Goal: Information Seeking & Learning: Check status

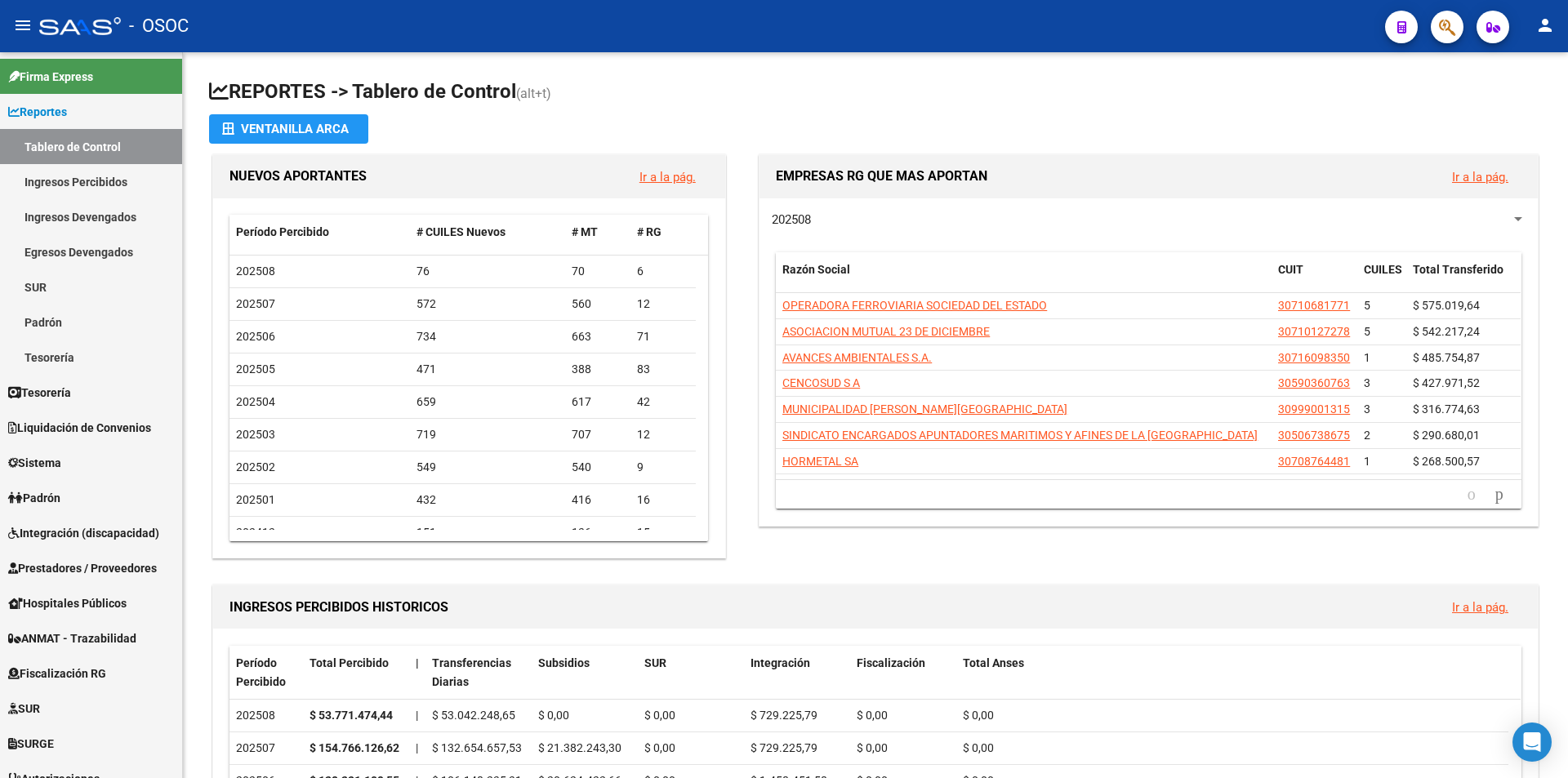
click at [1454, 19] on button "button" at bounding box center [1447, 27] width 33 height 33
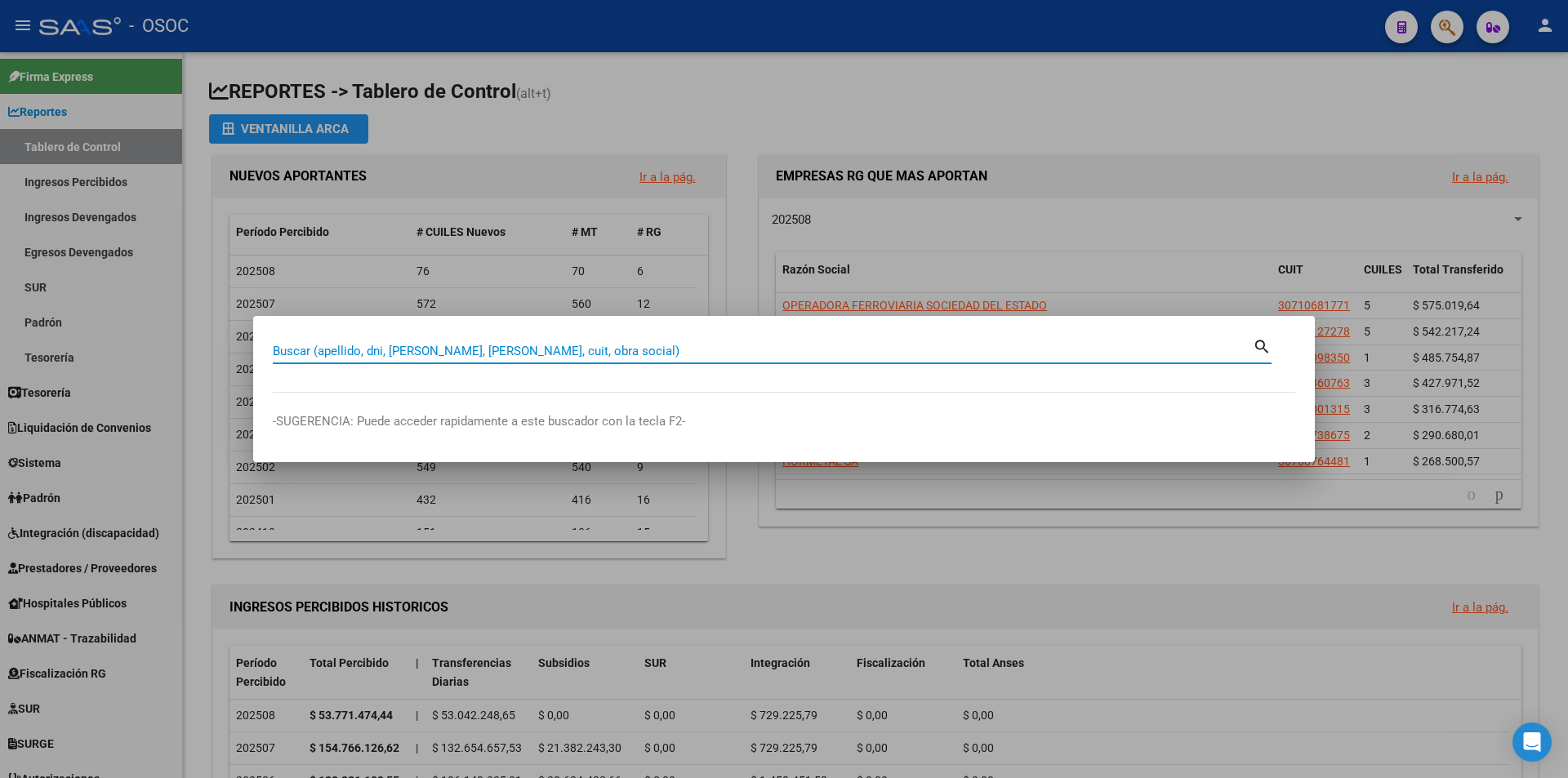
click at [658, 354] on input "Buscar (apellido, dni, [PERSON_NAME], [PERSON_NAME], cuit, obra social)" at bounding box center [763, 350] width 981 height 14
paste input "38695881"
type input "38695881"
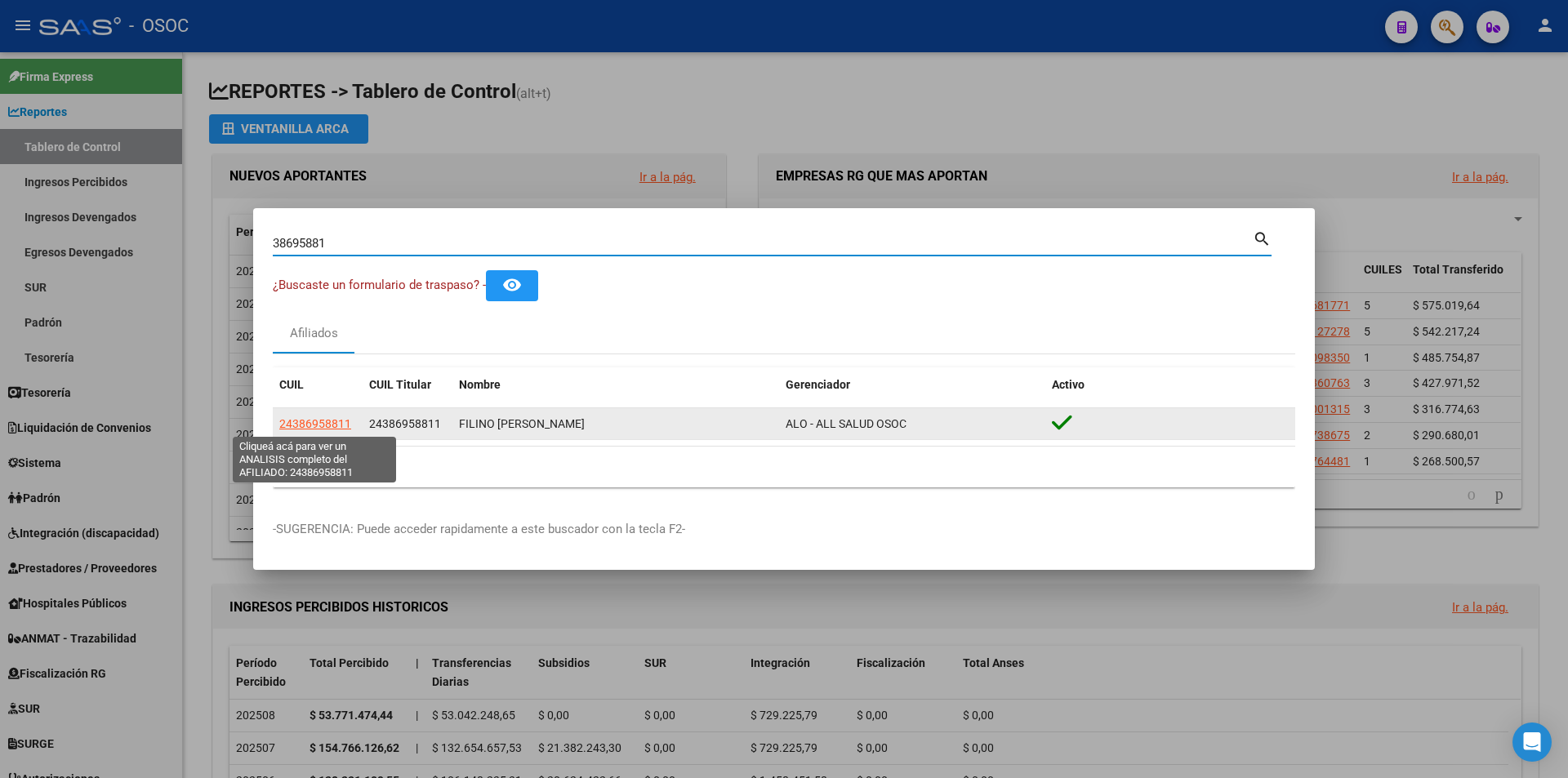
click at [323, 420] on span "24386958811" at bounding box center [315, 424] width 72 height 13
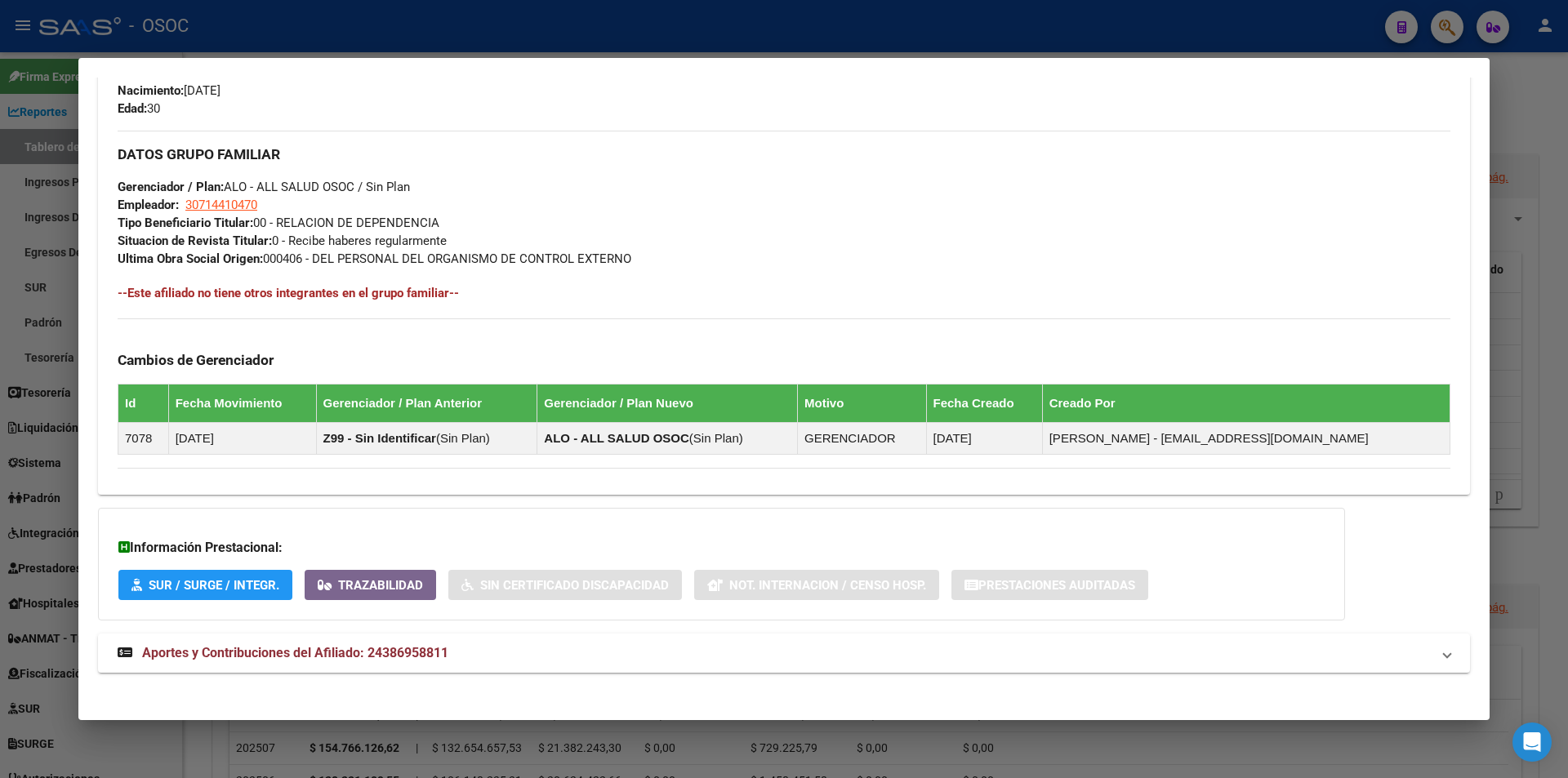
scroll to position [739, 0]
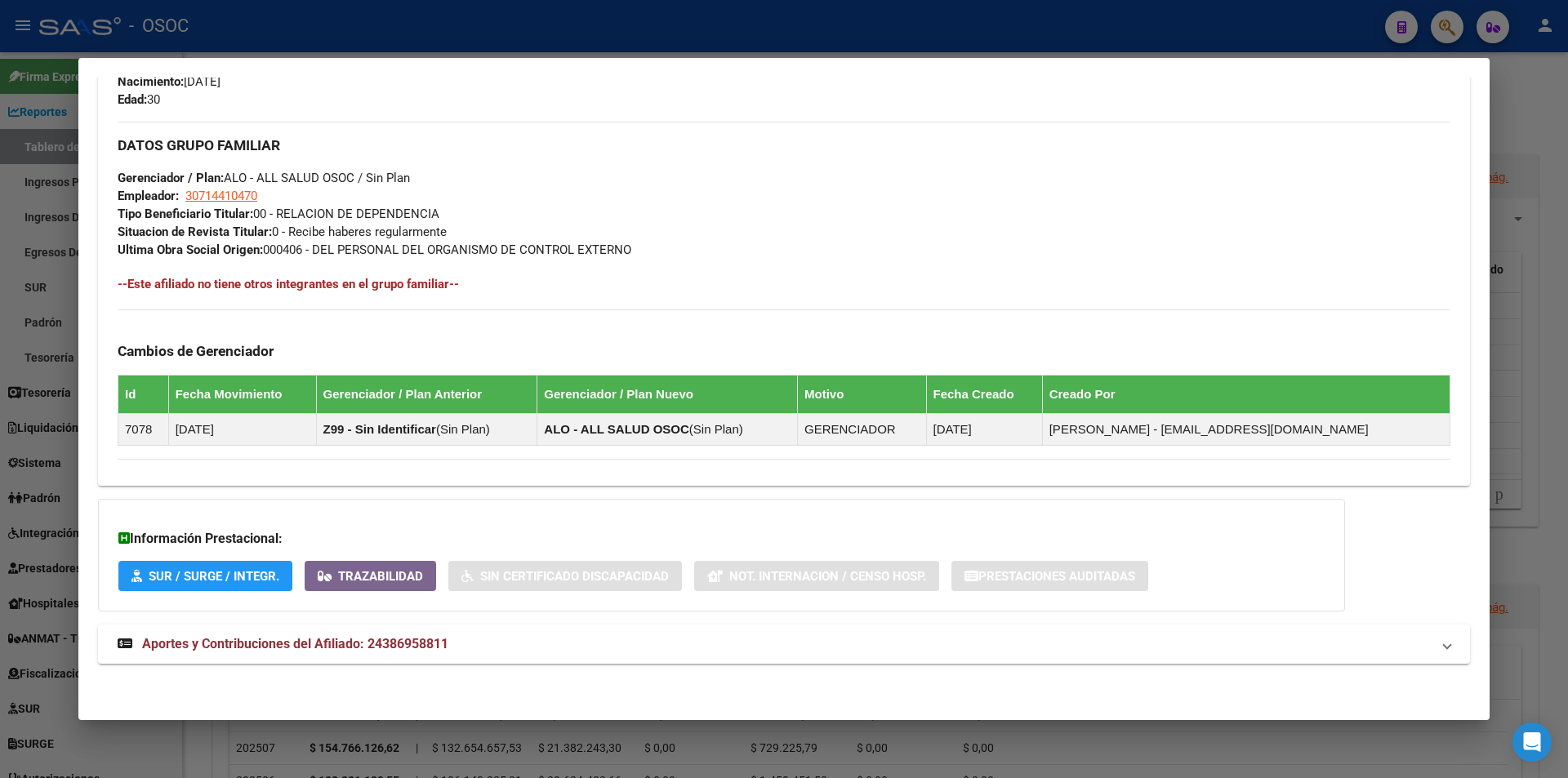
drag, startPoint x: 221, startPoint y: 643, endPoint x: 416, endPoint y: 620, distance: 196.4
click at [224, 641] on span "Aportes y Contribuciones del Afiliado: 24386958811" at bounding box center [295, 644] width 306 height 15
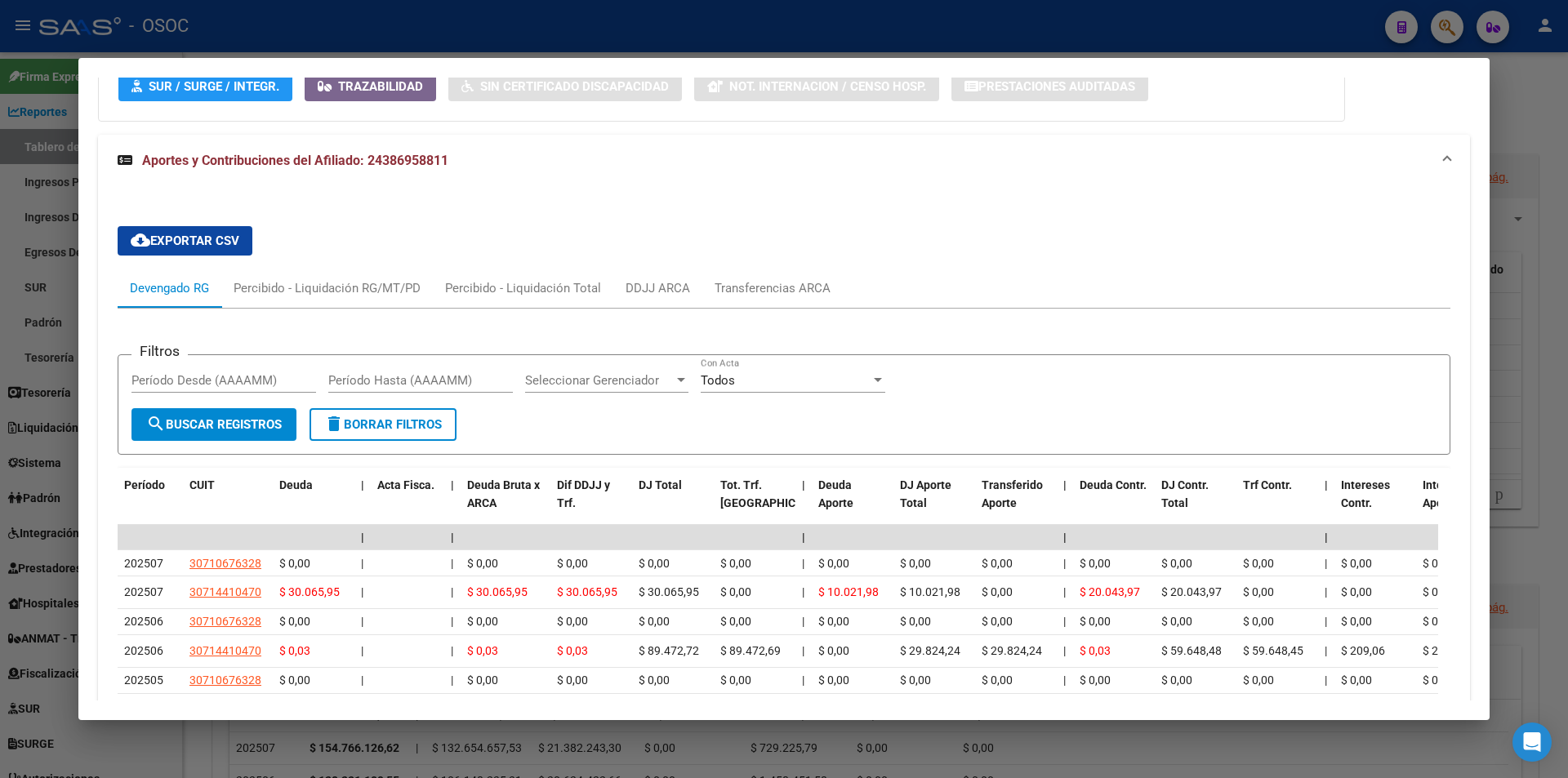
scroll to position [1454, 0]
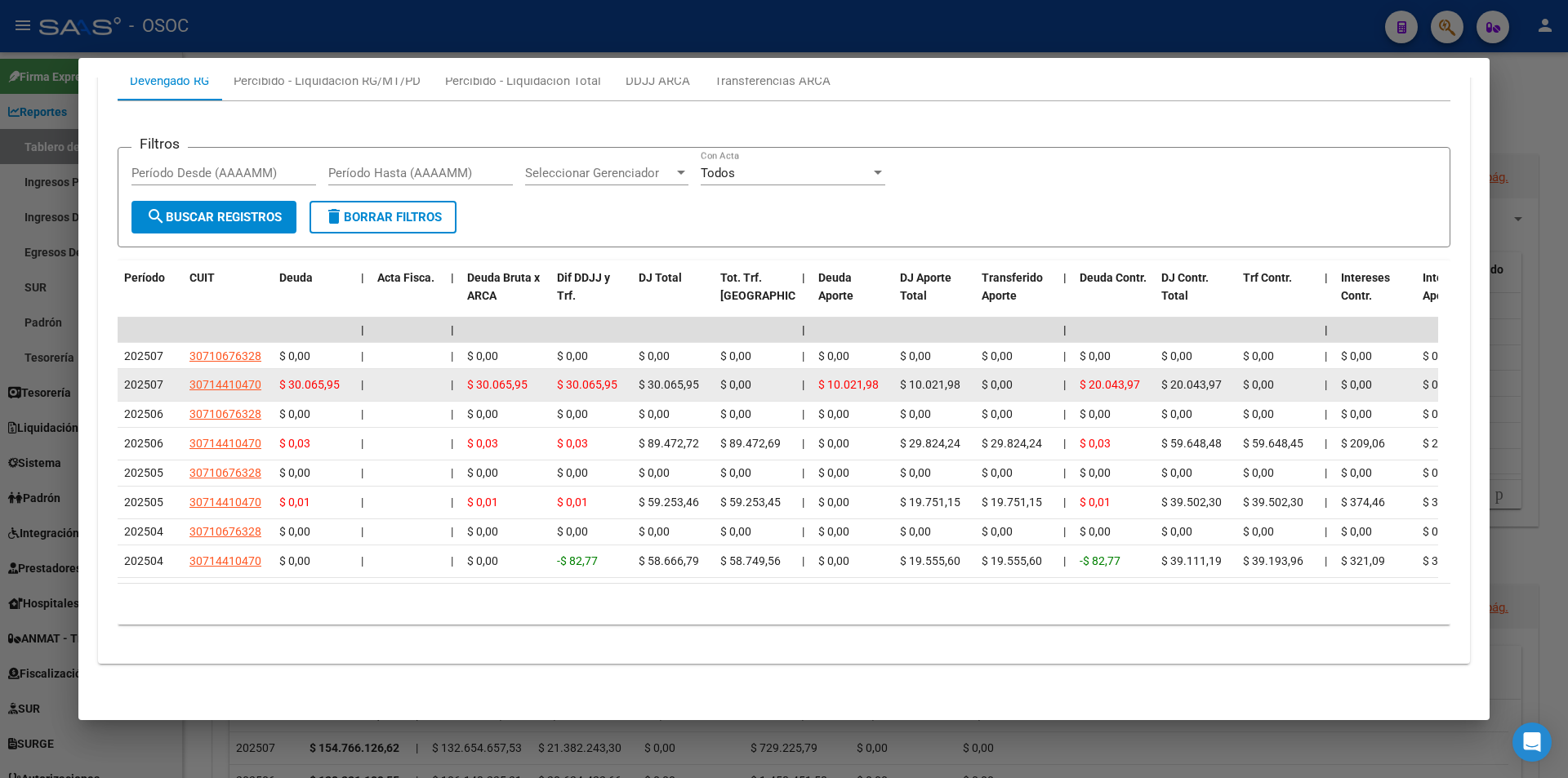
drag, startPoint x: 912, startPoint y: 361, endPoint x: 947, endPoint y: 375, distance: 37.7
click at [967, 376] on div "$ 10.021,98" at bounding box center [935, 386] width 69 height 19
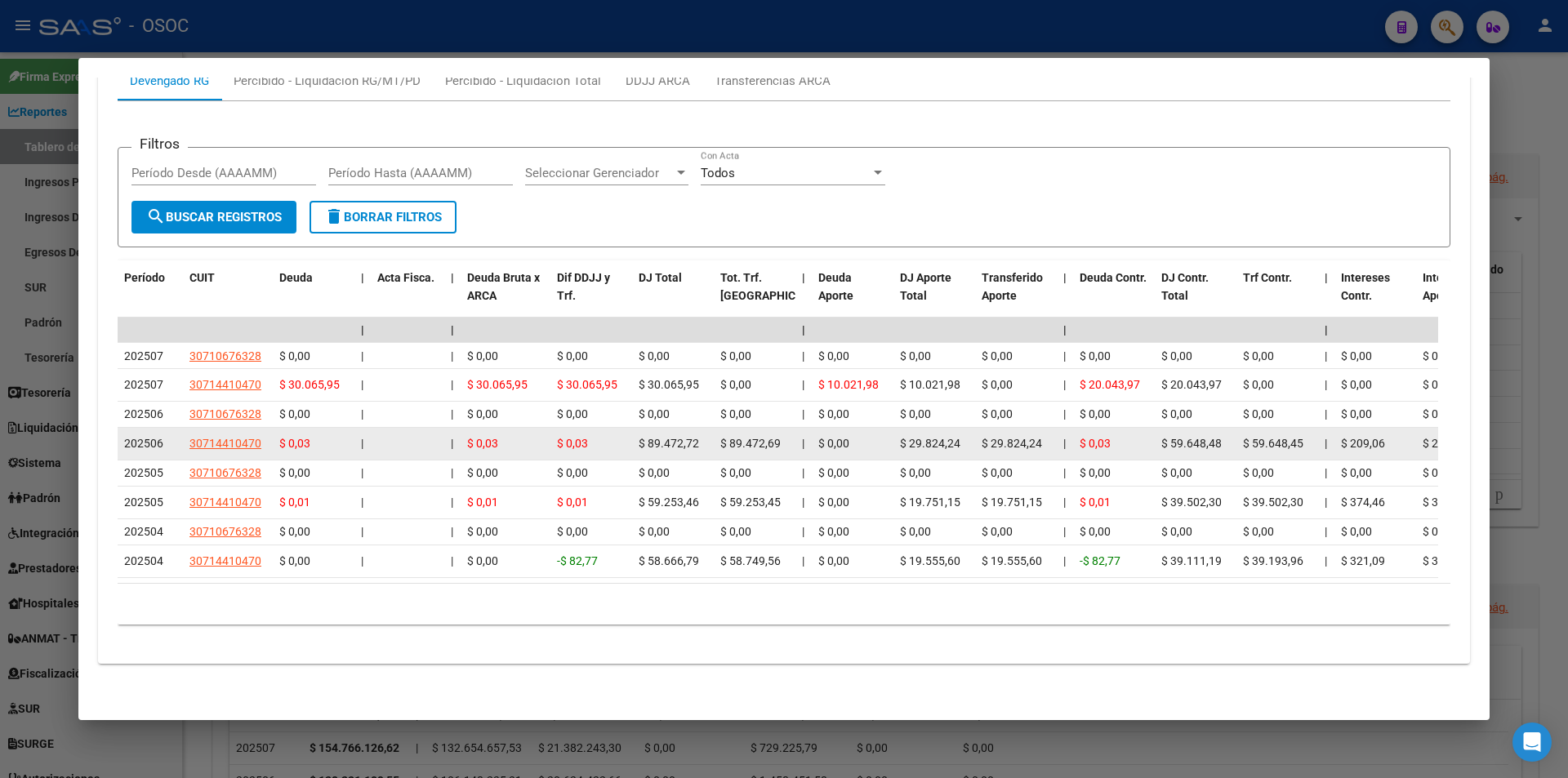
drag, startPoint x: 898, startPoint y: 412, endPoint x: 918, endPoint y: 422, distance: 22.4
click at [904, 428] on datatable-body-cell "$ 29.824,24" at bounding box center [934, 443] width 82 height 32
drag, startPoint x: 918, startPoint y: 422, endPoint x: 967, endPoint y: 422, distance: 49.0
click at [967, 435] on div "$ 29.824,24" at bounding box center [935, 444] width 69 height 19
click at [955, 436] on span "$ 29.824,24" at bounding box center [930, 443] width 60 height 13
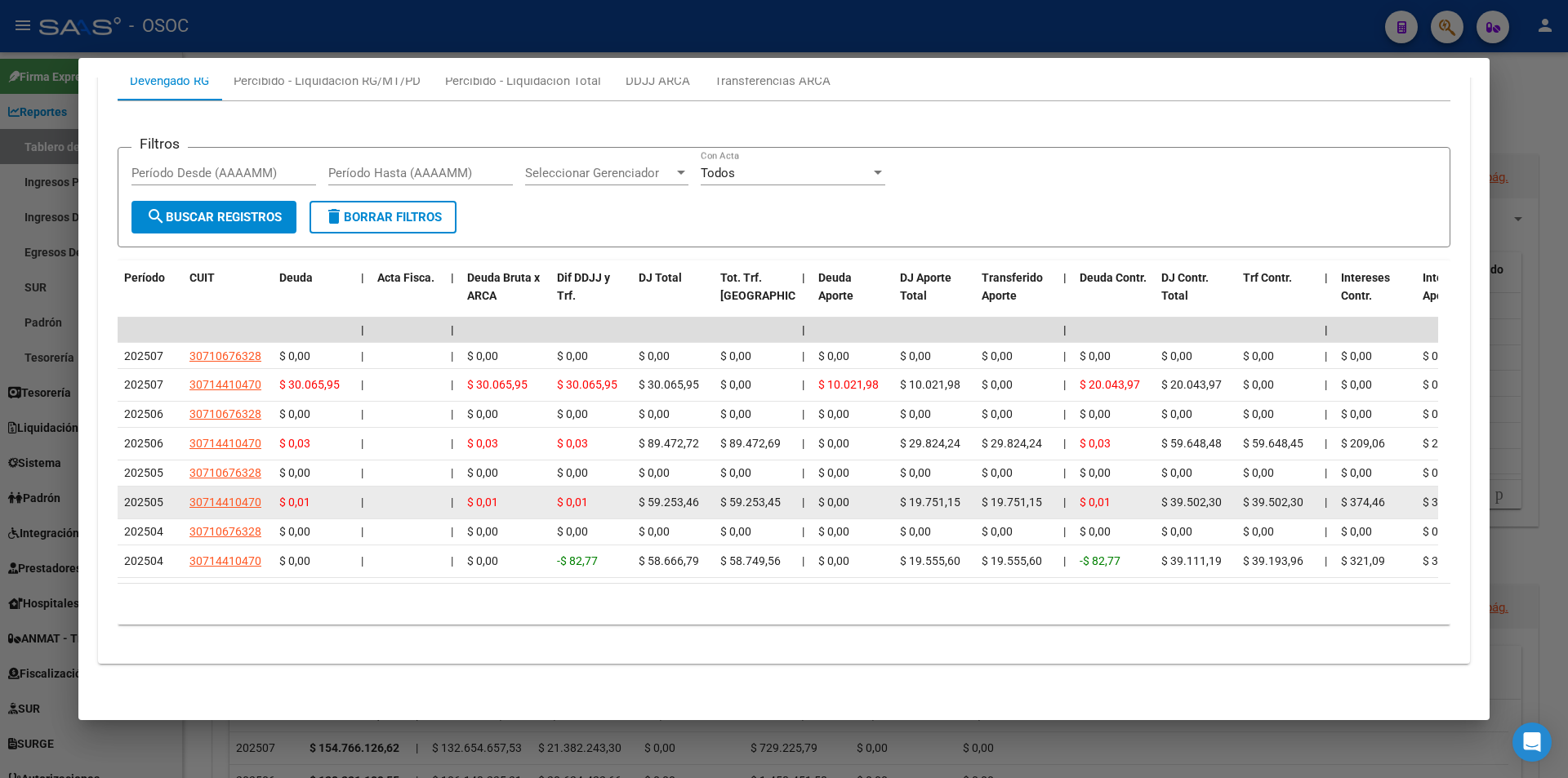
drag, startPoint x: 896, startPoint y: 486, endPoint x: 975, endPoint y: 493, distance: 79.3
click at [975, 493] on datatable-body-cell "$ 19.751,15" at bounding box center [934, 502] width 82 height 32
click at [957, 496] on span "$ 19.751,15" at bounding box center [930, 503] width 60 height 13
drag, startPoint x: 963, startPoint y: 487, endPoint x: 898, endPoint y: 490, distance: 65.1
click at [898, 490] on datatable-body-cell "$ 19.751,15" at bounding box center [934, 502] width 82 height 32
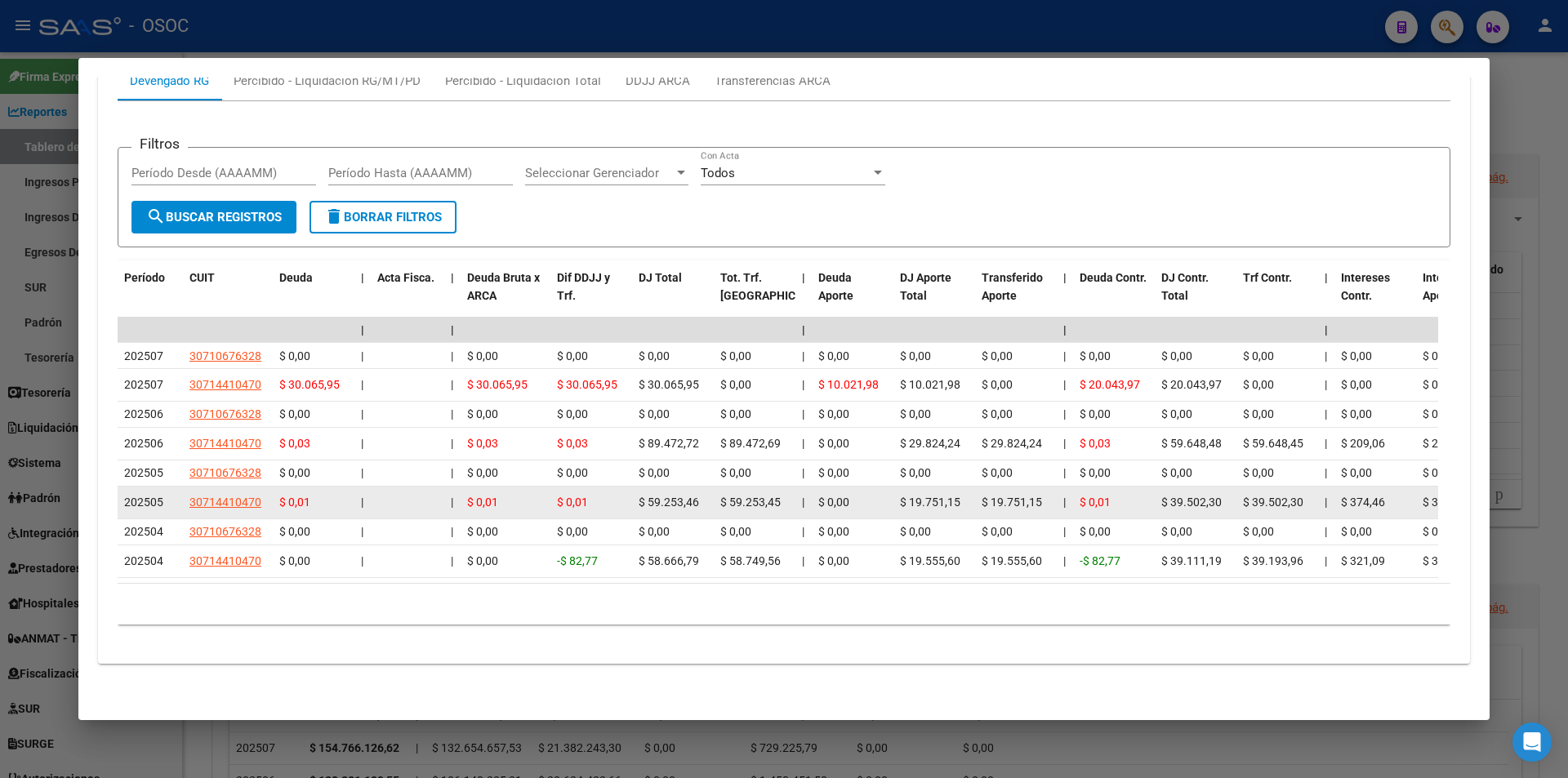
click at [940, 496] on span "$ 19.751,15" at bounding box center [930, 503] width 60 height 13
drag, startPoint x: 898, startPoint y: 490, endPoint x: 943, endPoint y: 490, distance: 45.0
click at [943, 490] on datatable-body-cell "$ 19.751,15" at bounding box center [934, 502] width 82 height 32
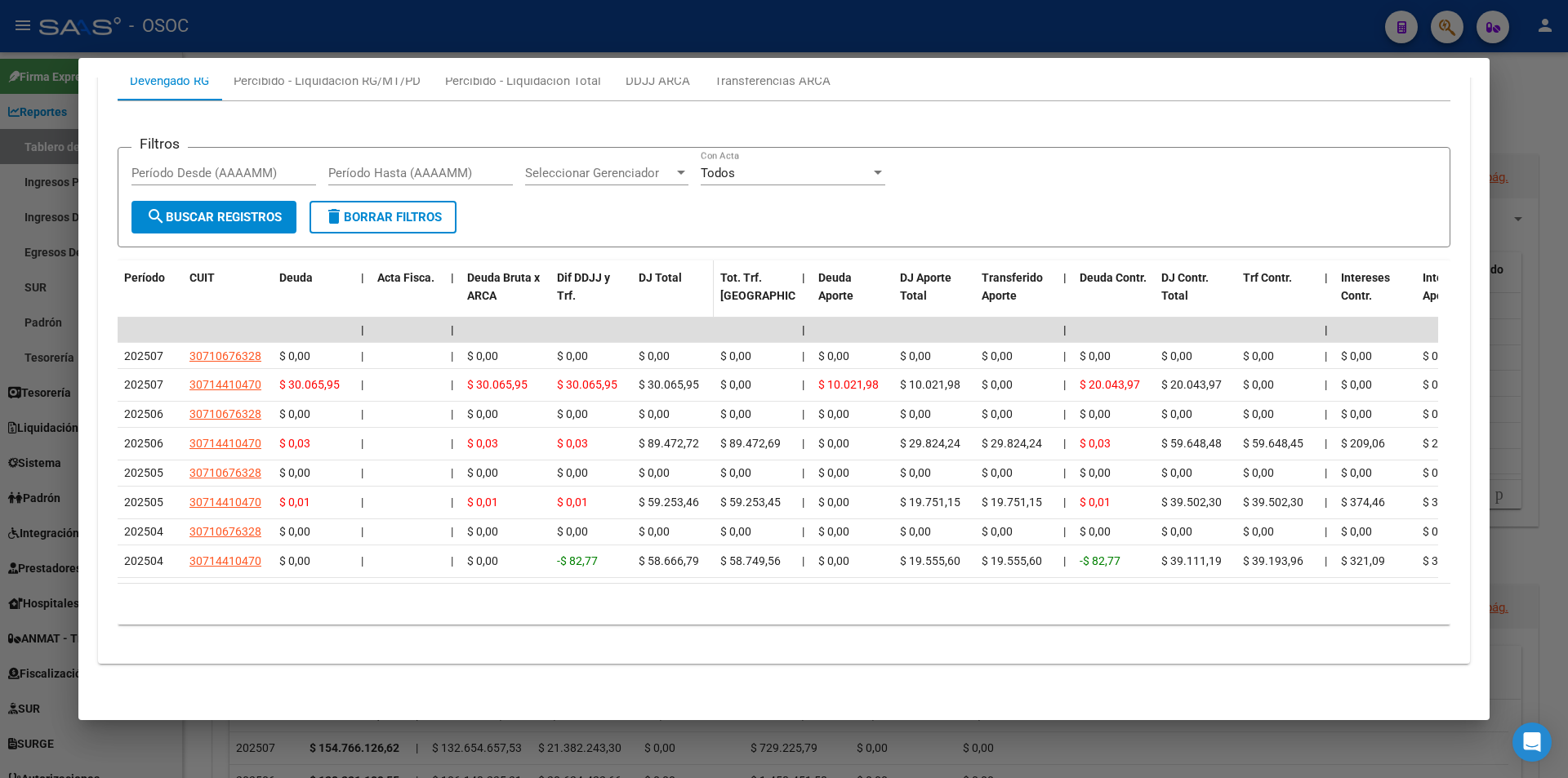
click at [653, 271] on span "DJ Total" at bounding box center [660, 278] width 43 height 13
click at [657, 271] on datatable-header-cell "DJ Total" at bounding box center [673, 296] width 82 height 72
click at [662, 271] on span "DJ Total" at bounding box center [660, 278] width 43 height 13
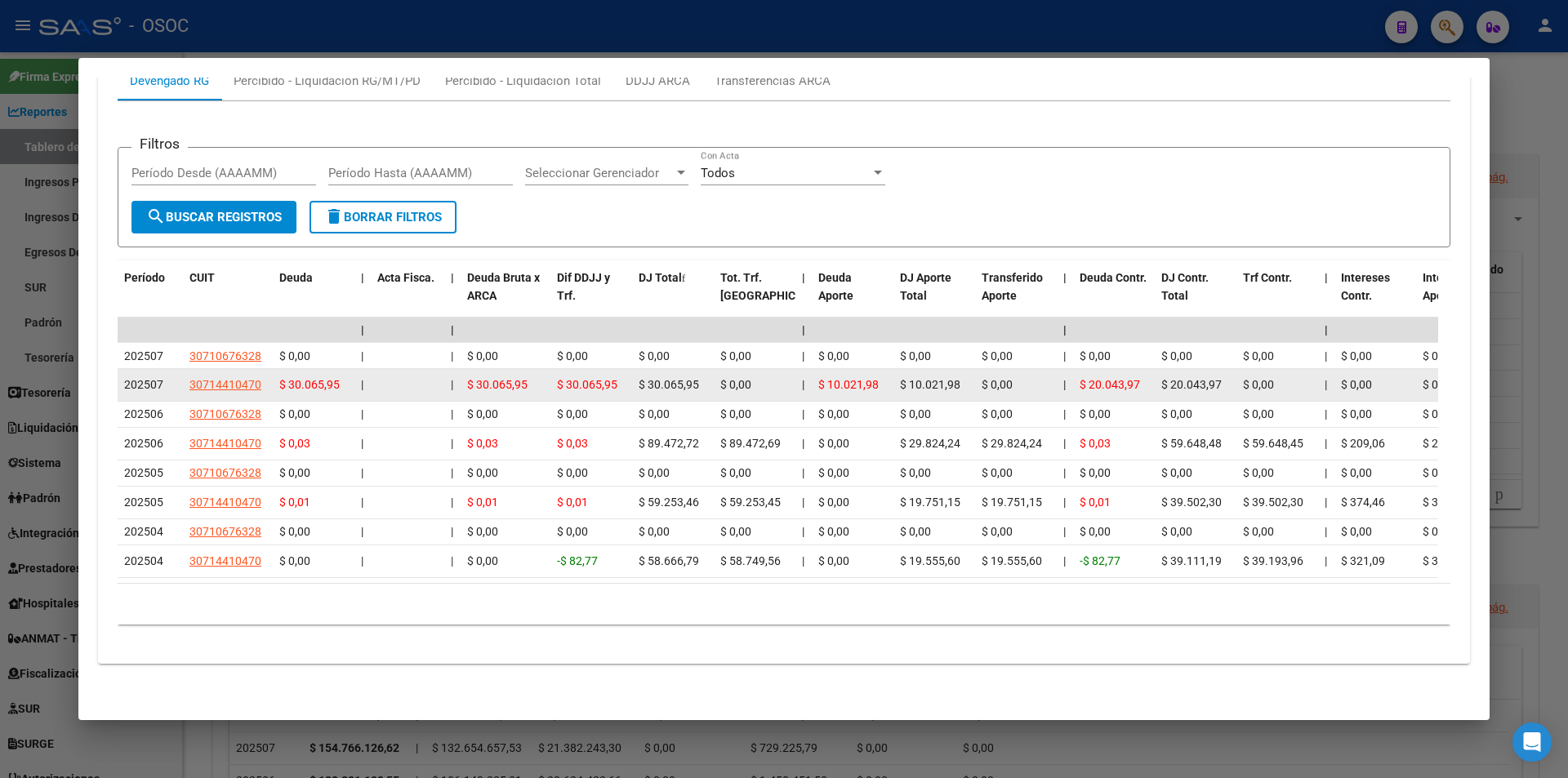
drag, startPoint x: 900, startPoint y: 364, endPoint x: 972, endPoint y: 366, distance: 72.0
click at [972, 369] on datatable-body-cell "$ 10.021,98" at bounding box center [934, 385] width 82 height 32
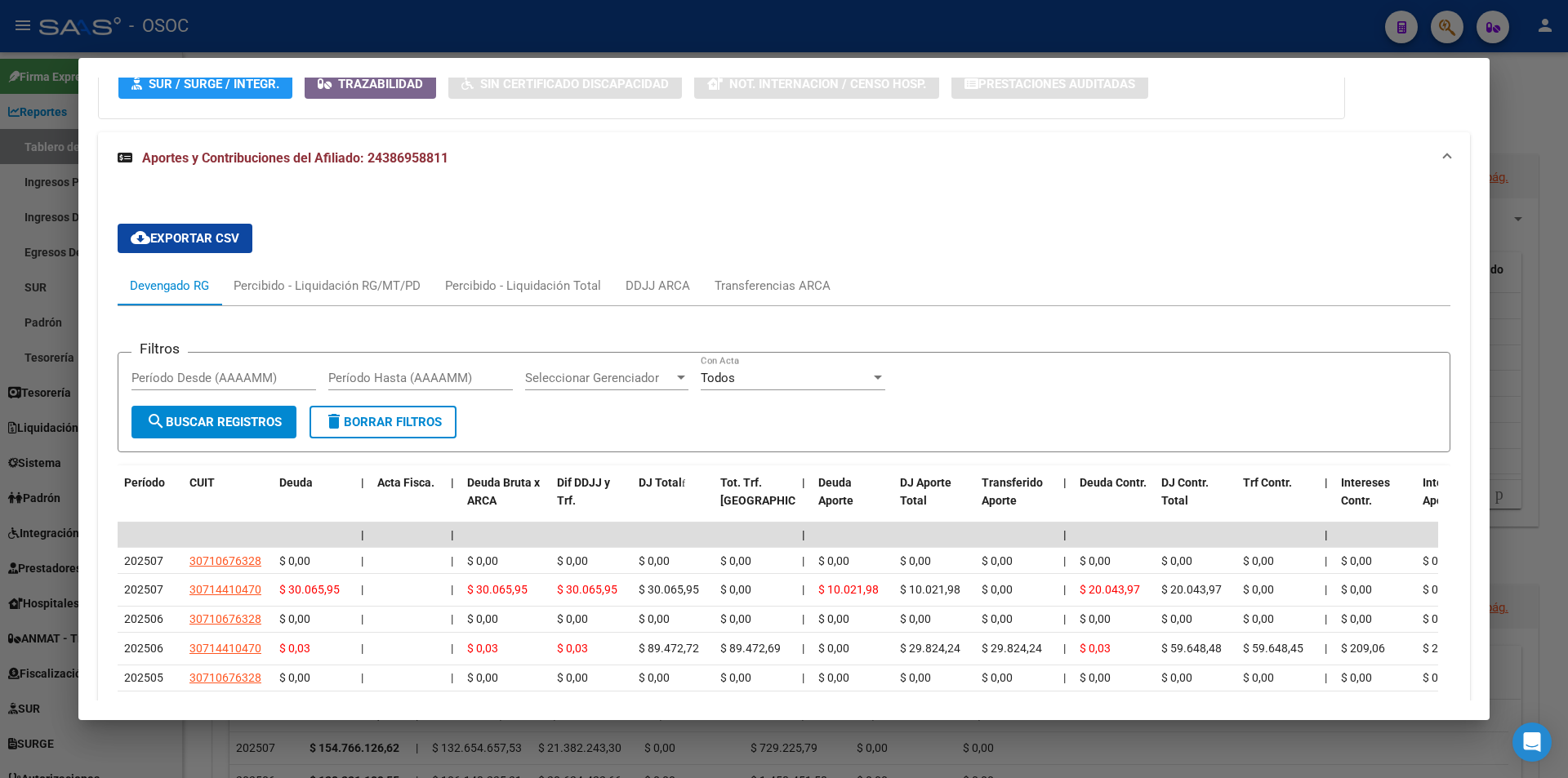
scroll to position [1210, 0]
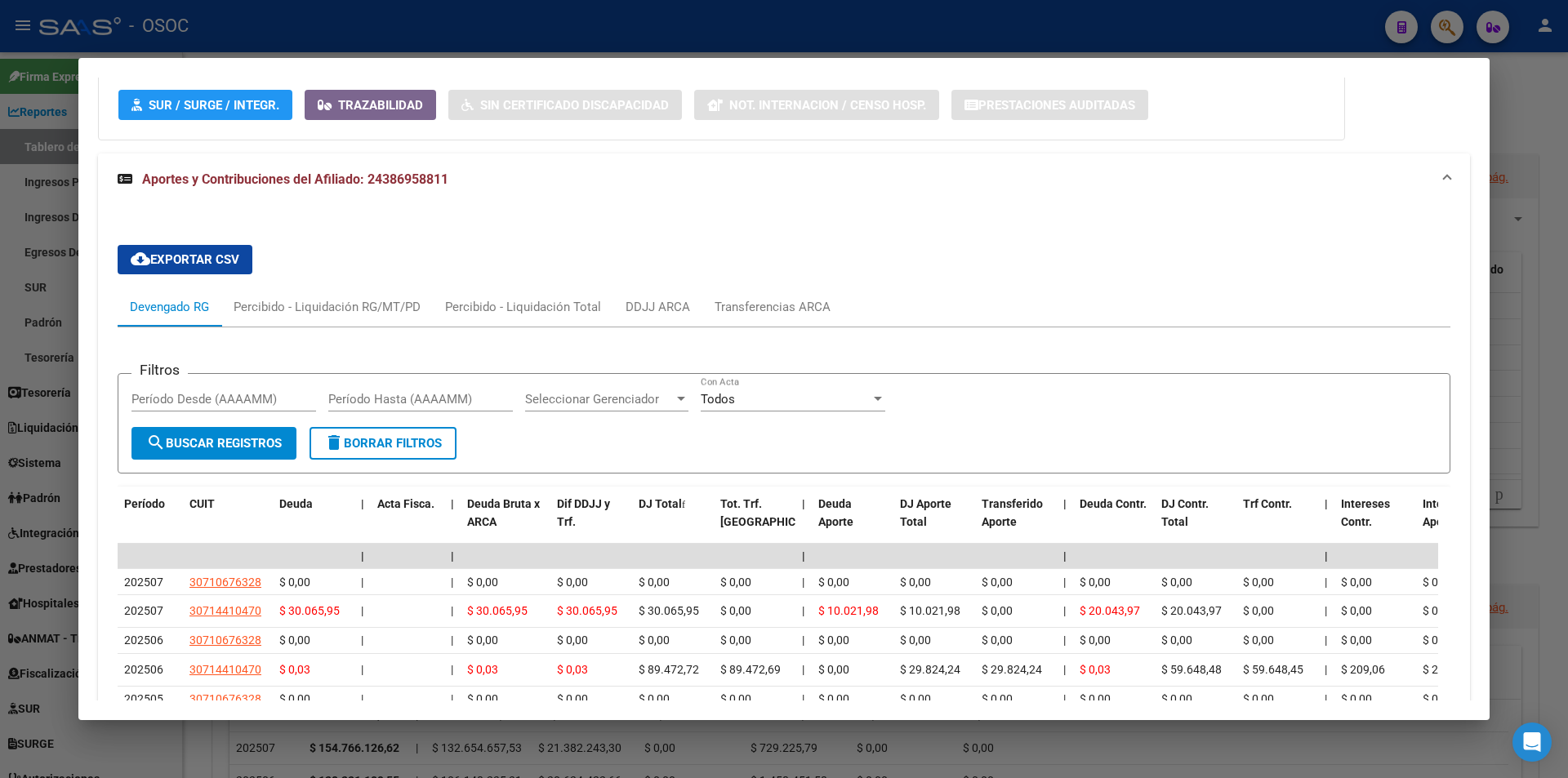
click at [368, 177] on span "Aportes y Contribuciones del Afiliado: 24386958811" at bounding box center [295, 179] width 306 height 15
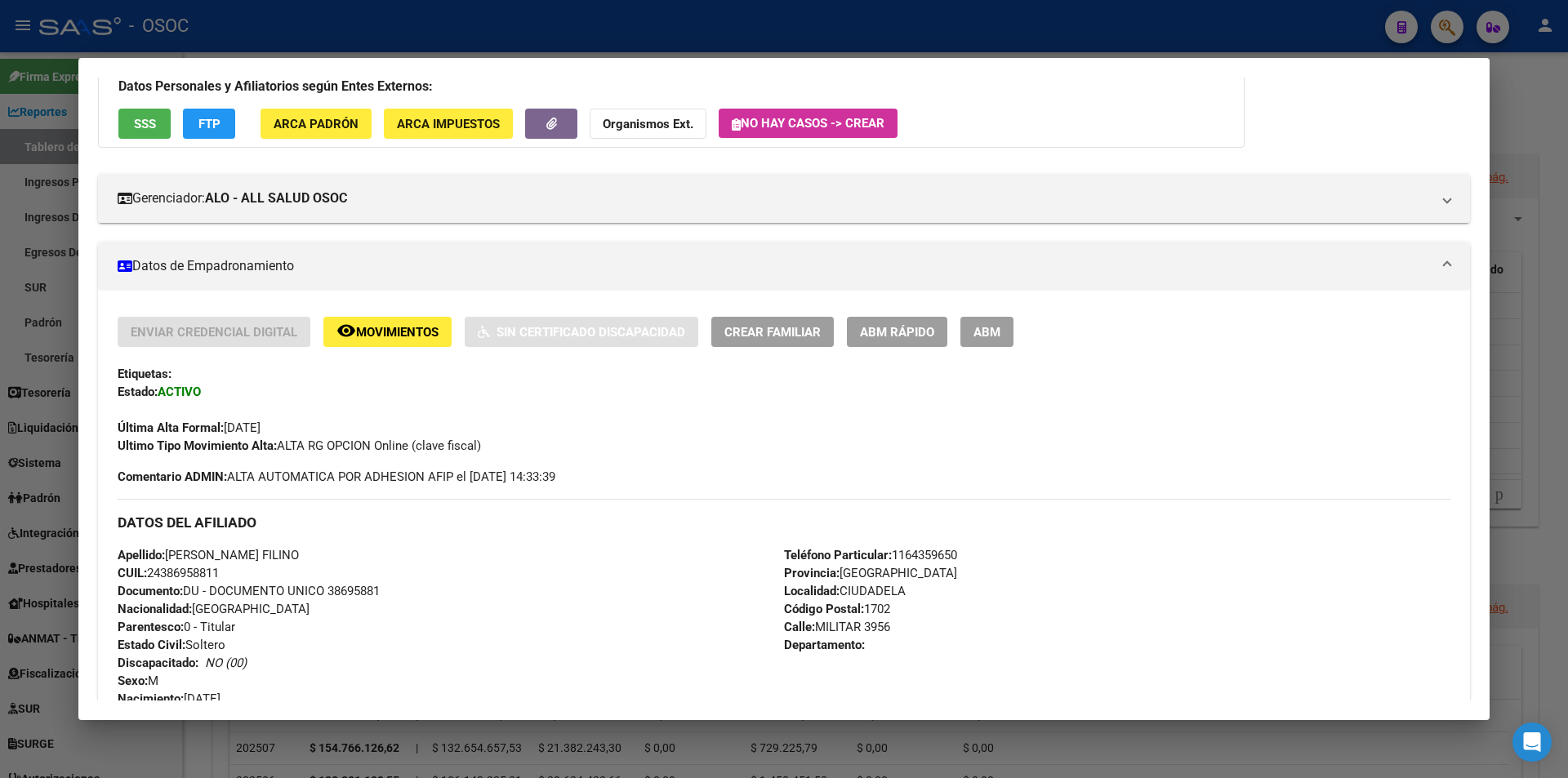
scroll to position [0, 0]
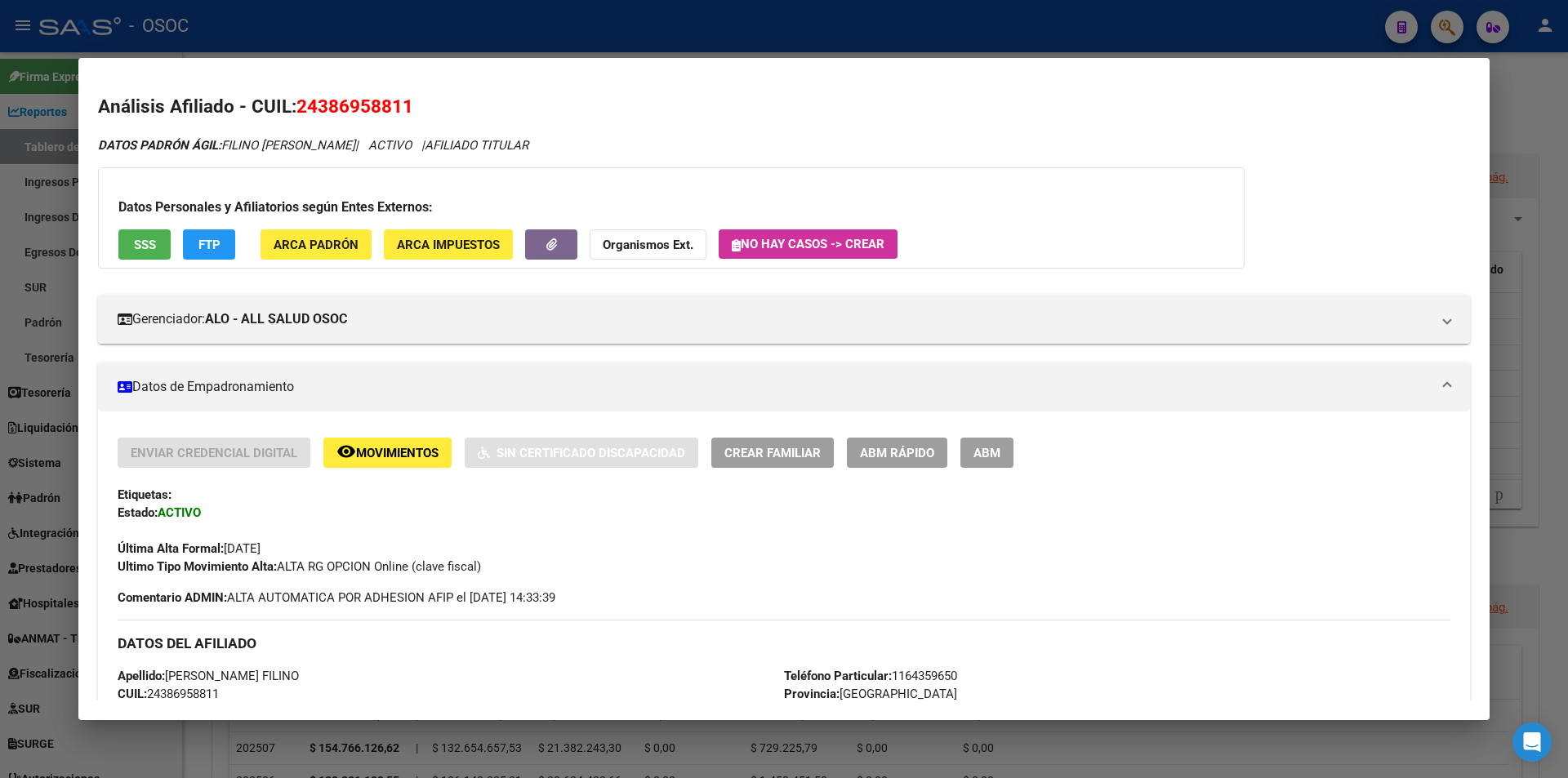
drag, startPoint x: 298, startPoint y: 103, endPoint x: 428, endPoint y: 103, distance: 130.0
click at [428, 103] on h2 "Análisis Afiliado - CUIL: 24386958811" at bounding box center [784, 106] width 1372 height 28
copy span "24386958811"
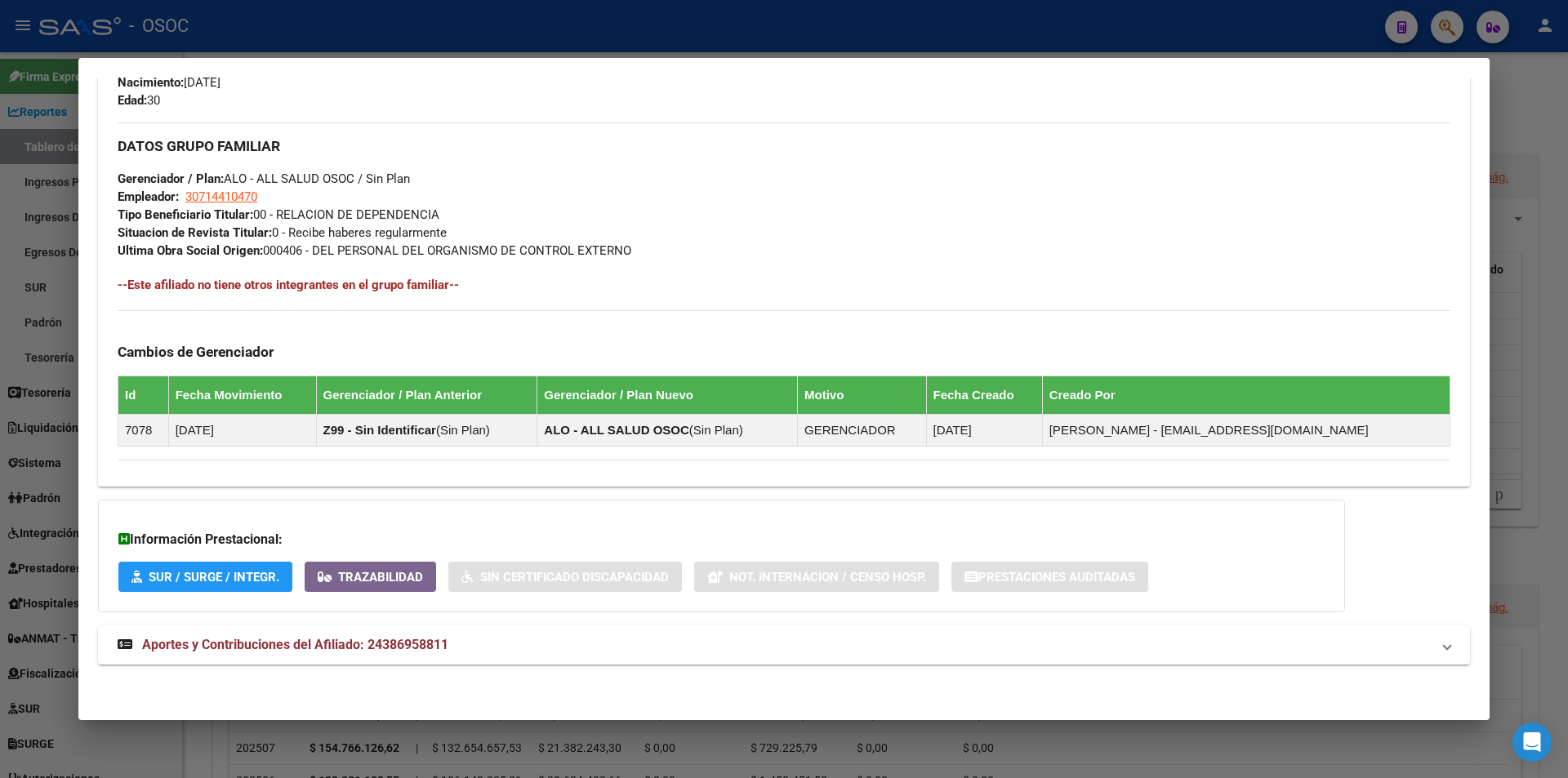
scroll to position [739, 0]
drag, startPoint x: 316, startPoint y: 638, endPoint x: 619, endPoint y: 669, distance: 304.6
click at [317, 638] on span "Aportes y Contribuciones del Afiliado: 24386958811" at bounding box center [295, 644] width 306 height 15
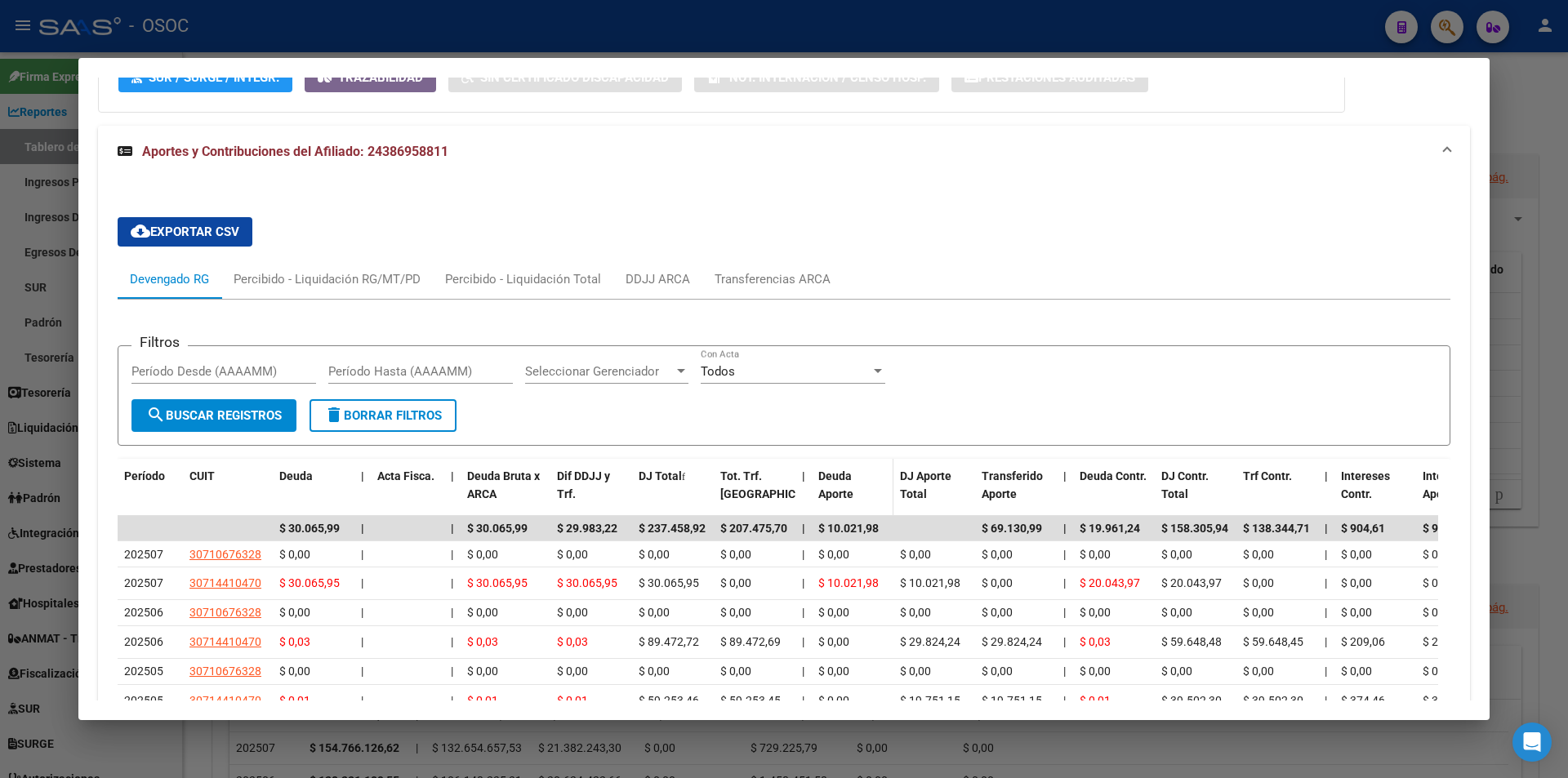
scroll to position [1393, 0]
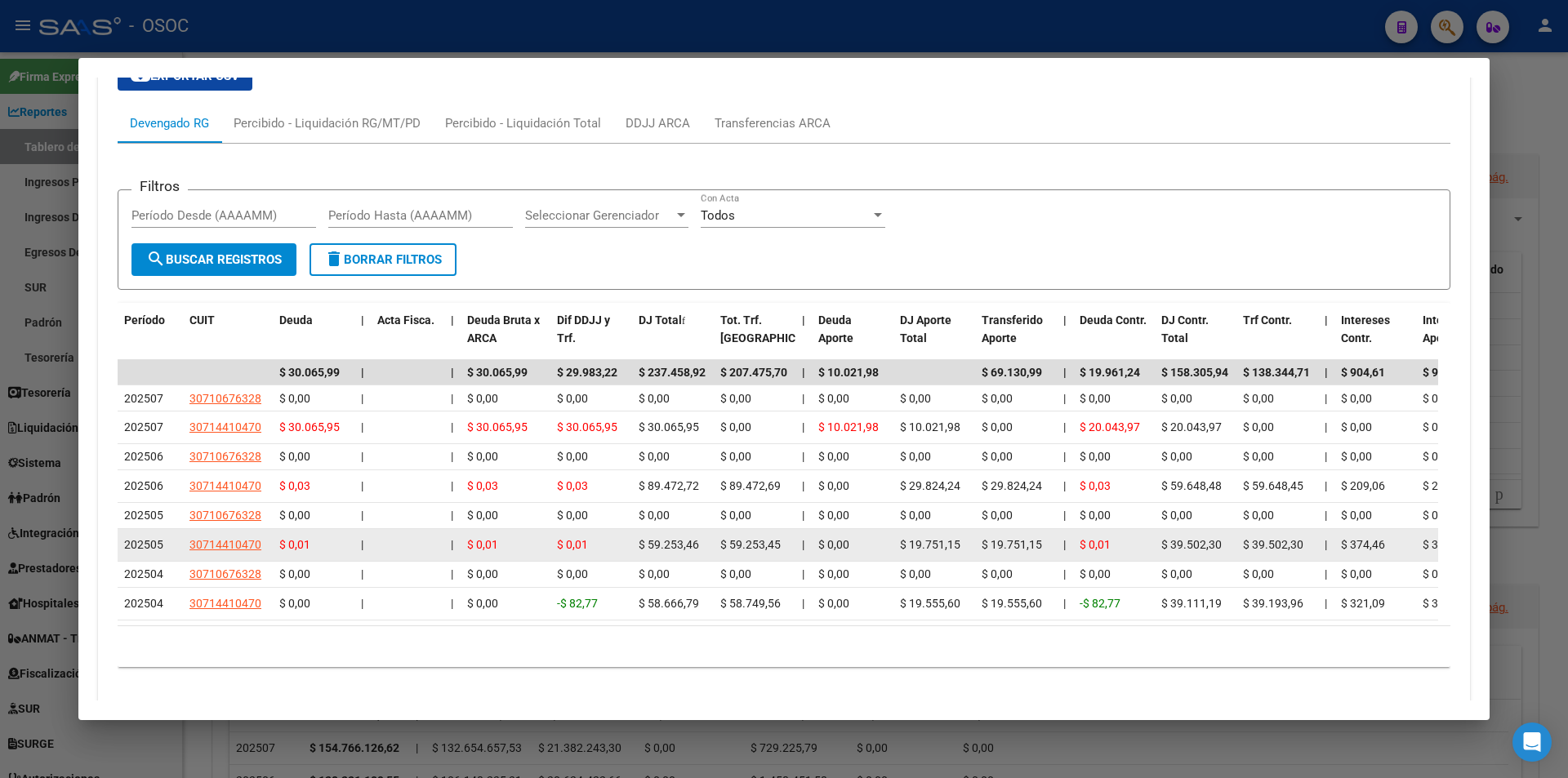
drag, startPoint x: 910, startPoint y: 549, endPoint x: 943, endPoint y: 549, distance: 33.0
click at [943, 549] on span "$ 19.751,15" at bounding box center [930, 545] width 60 height 13
